Goal: Task Accomplishment & Management: Manage account settings

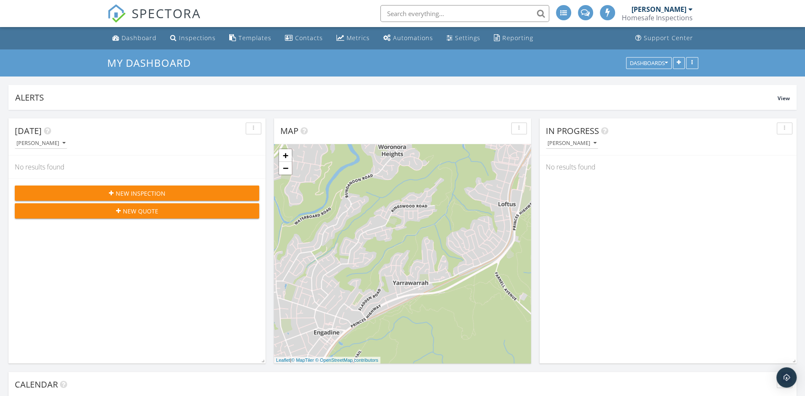
scroll to position [1275, 805]
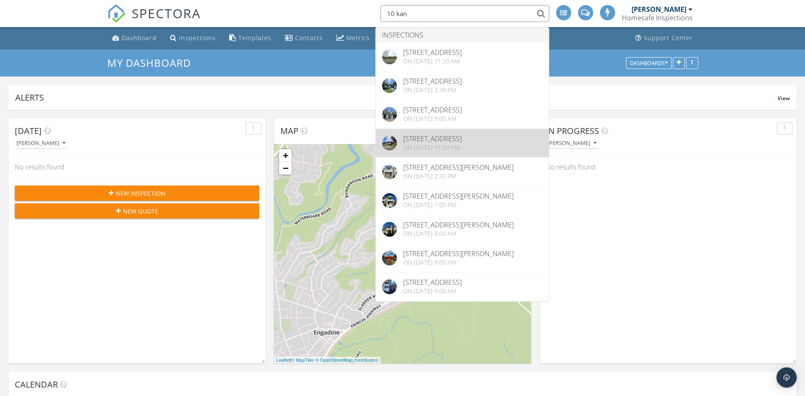
type input "10 kan"
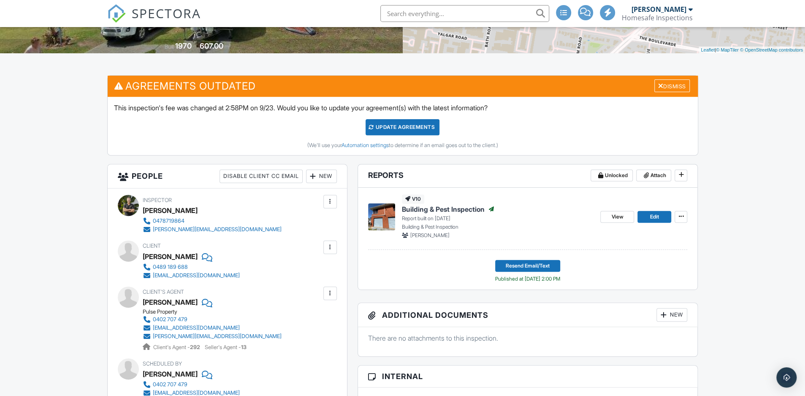
scroll to position [88, 0]
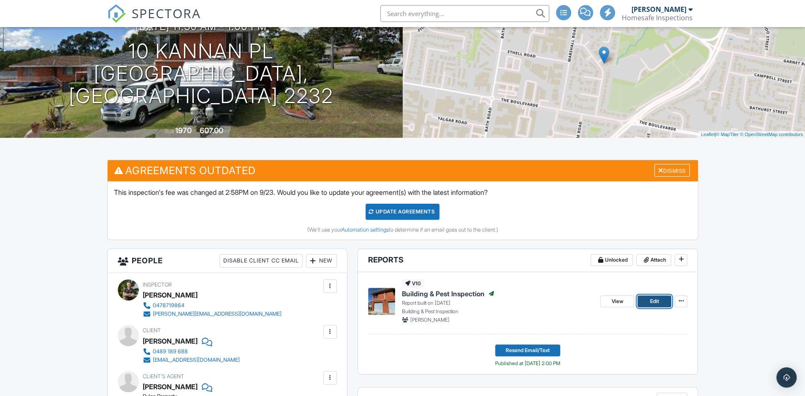
click at [649, 297] on link "Edit" at bounding box center [655, 301] width 34 height 12
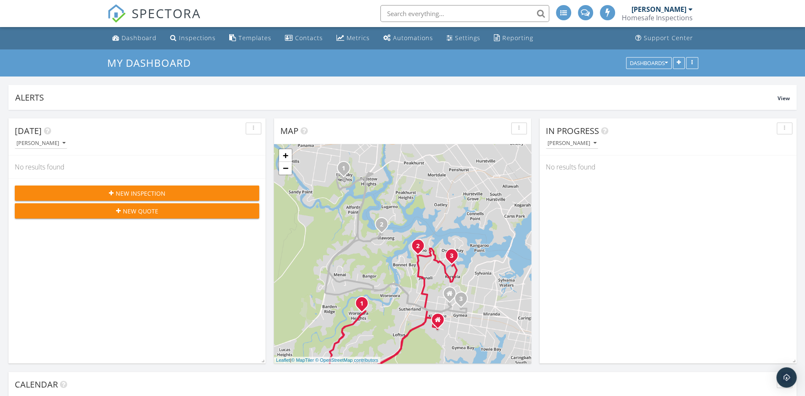
click at [656, 14] on div "Homesafe Inspections" at bounding box center [657, 18] width 71 height 8
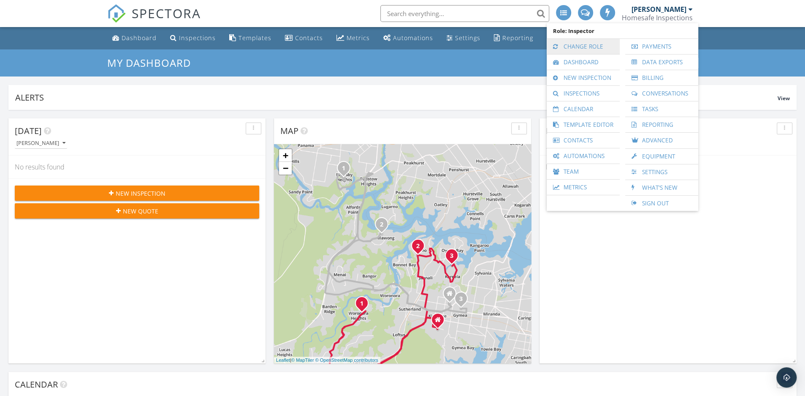
click at [581, 43] on link "Change Role" at bounding box center [583, 46] width 65 height 15
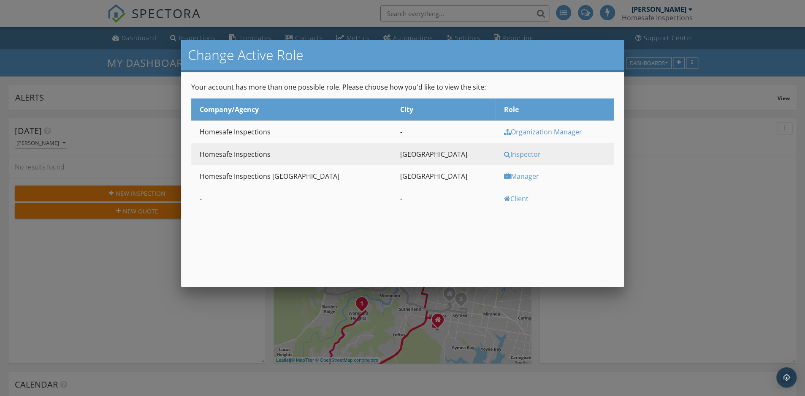
click at [504, 177] on div "Manager" at bounding box center [558, 175] width 108 height 9
